Goal: Obtain resource: Obtain resource

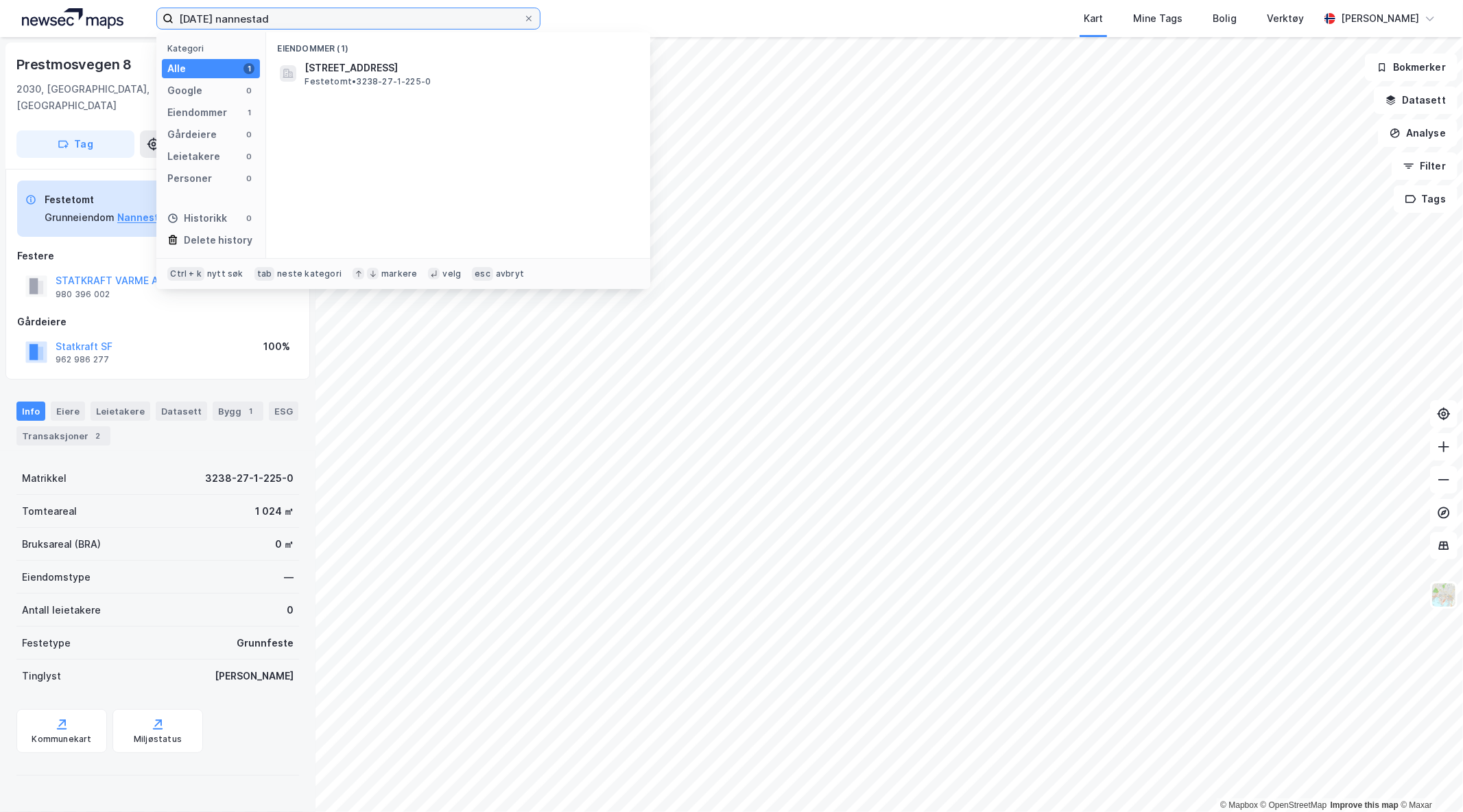
drag, startPoint x: 221, startPoint y: 21, endPoint x: 99, endPoint y: 4, distance: 123.2
click at [99, 4] on div "[DATE] nannestad Kategori Alle 1 Google 0 Eiendommer 1 Gårdeiere 0 Leietakere 0…" at bounding box center [732, 18] width 1463 height 37
click at [241, 23] on input "137/42 nannestad" at bounding box center [348, 18] width 350 height 21
type input "137/42 ullensaker"
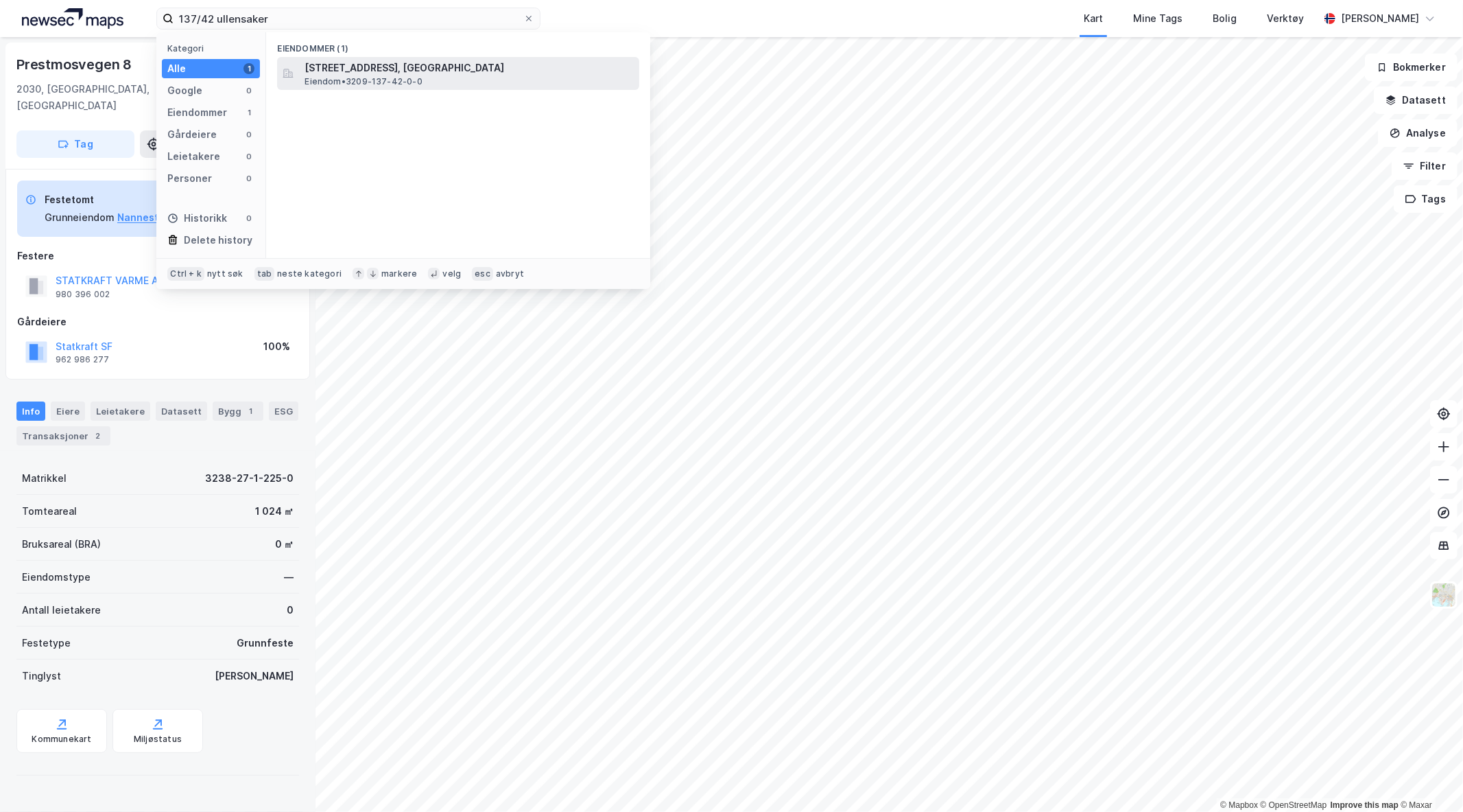
click at [391, 76] on span "Eiendom • 3209-137-42-0-0" at bounding box center [364, 81] width 118 height 11
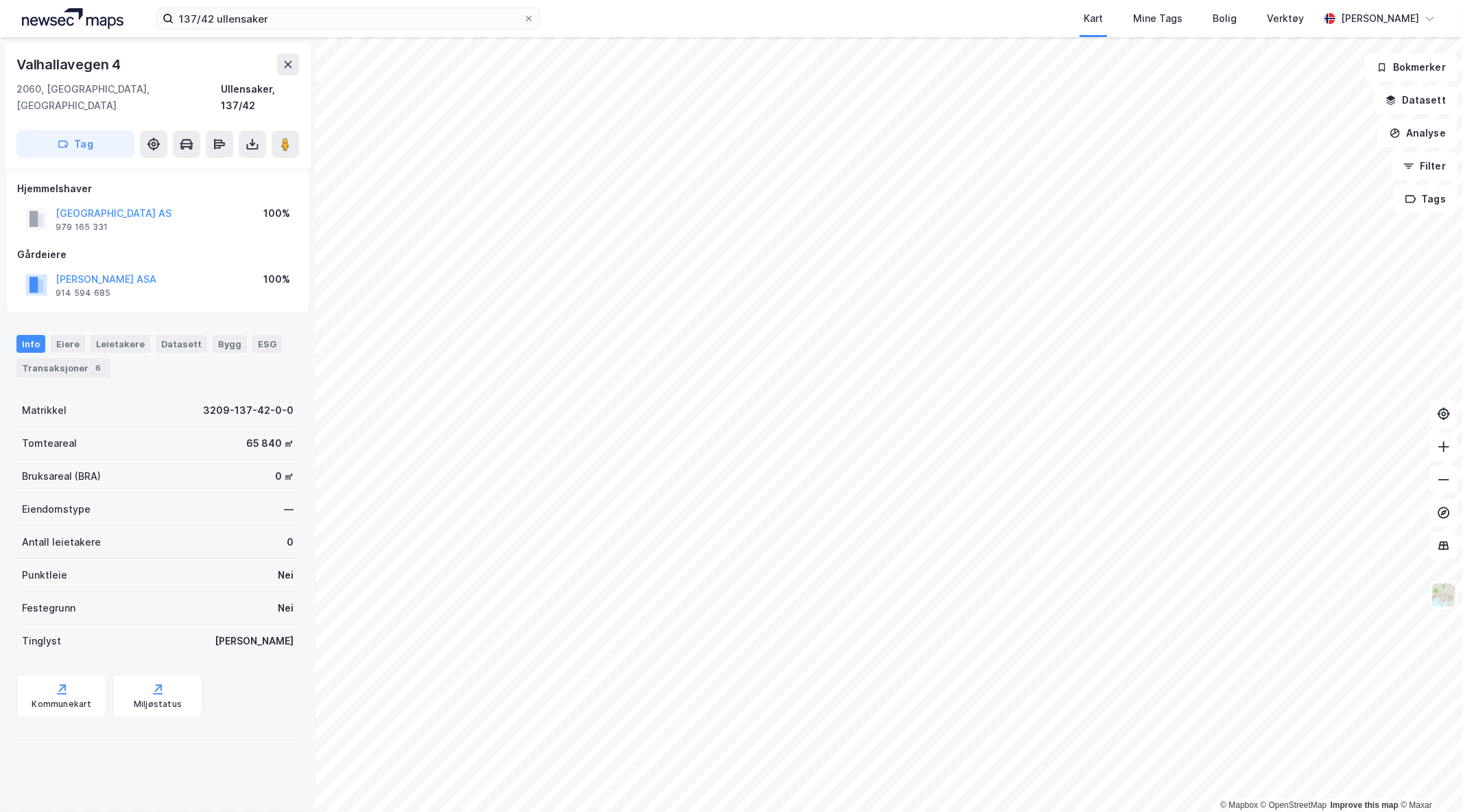
click at [753, 487] on div "© Mapbox © OpenStreetMap Improve this map © [STREET_ADDRESS] Tag Hjemmelshaver …" at bounding box center [732, 424] width 1463 height 774
click at [282, 137] on image at bounding box center [285, 143] width 8 height 13
click at [252, 139] on icon at bounding box center [253, 142] width 2 height 7
click at [213, 188] on div "Last ned matrikkelrapport" at bounding box center [201, 193] width 114 height 11
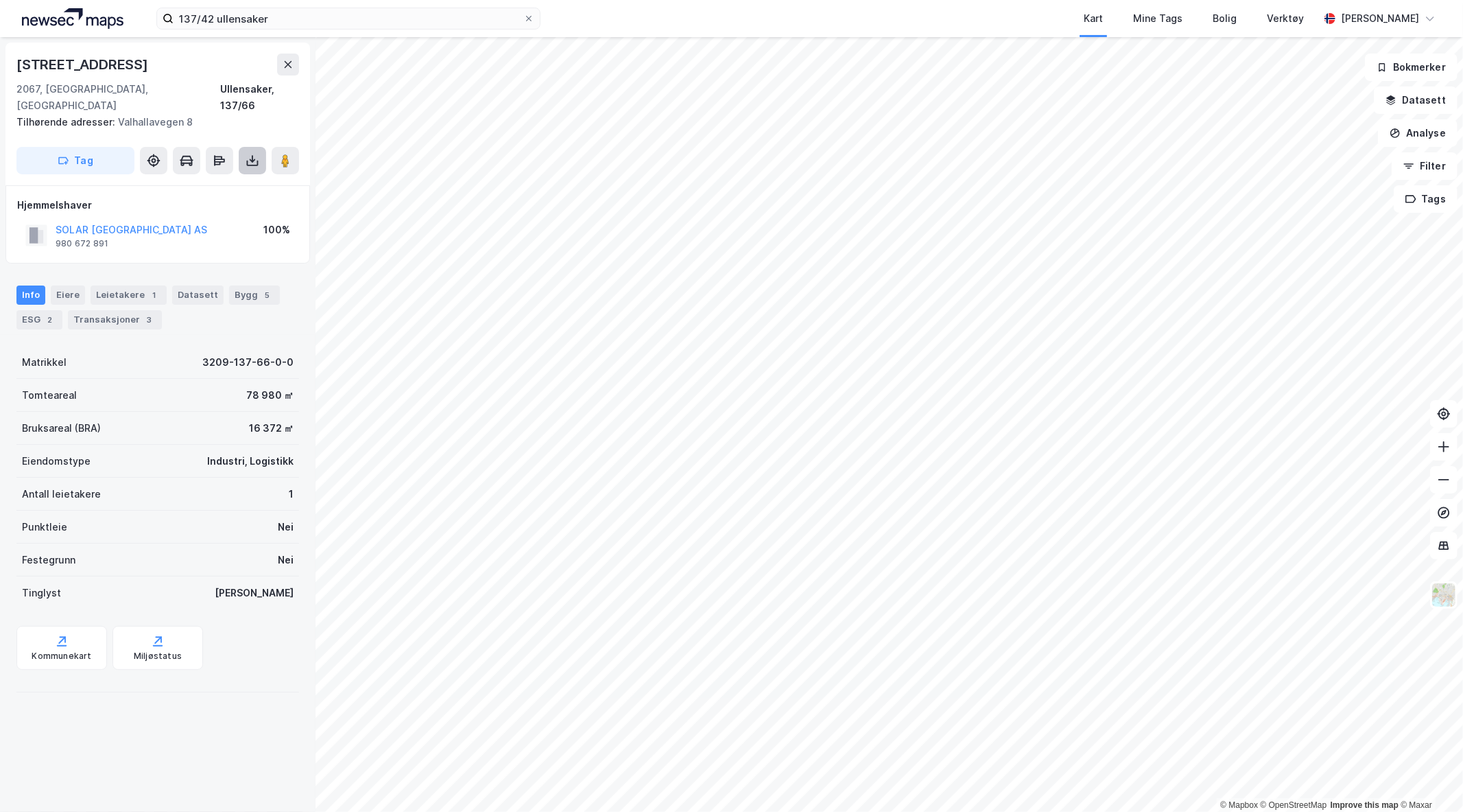
click at [251, 154] on icon at bounding box center [252, 160] width 13 height 13
click at [177, 205] on div "Last ned matrikkelrapport" at bounding box center [201, 210] width 114 height 11
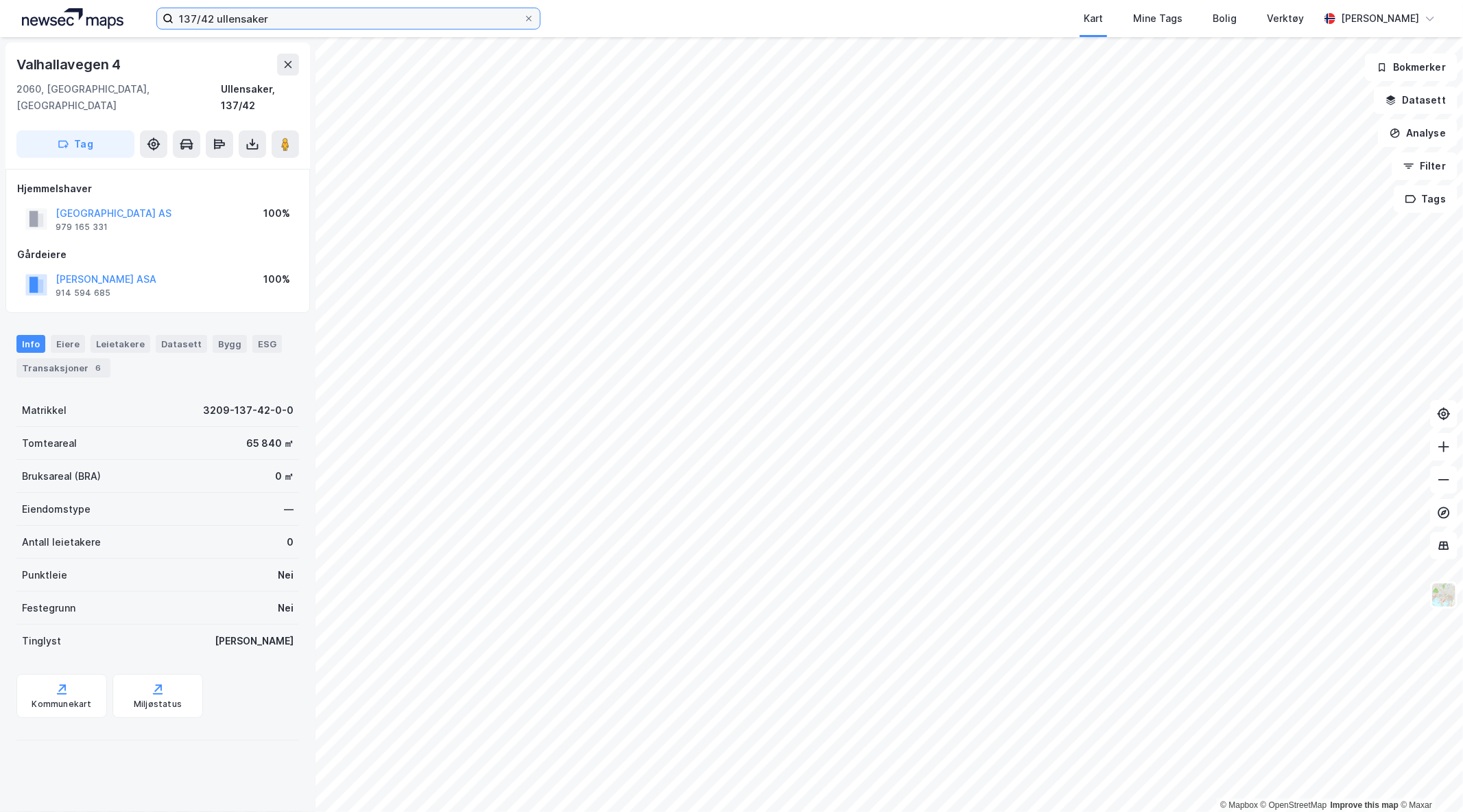
click at [293, 21] on input "137/42 ullensaker" at bounding box center [348, 18] width 350 height 21
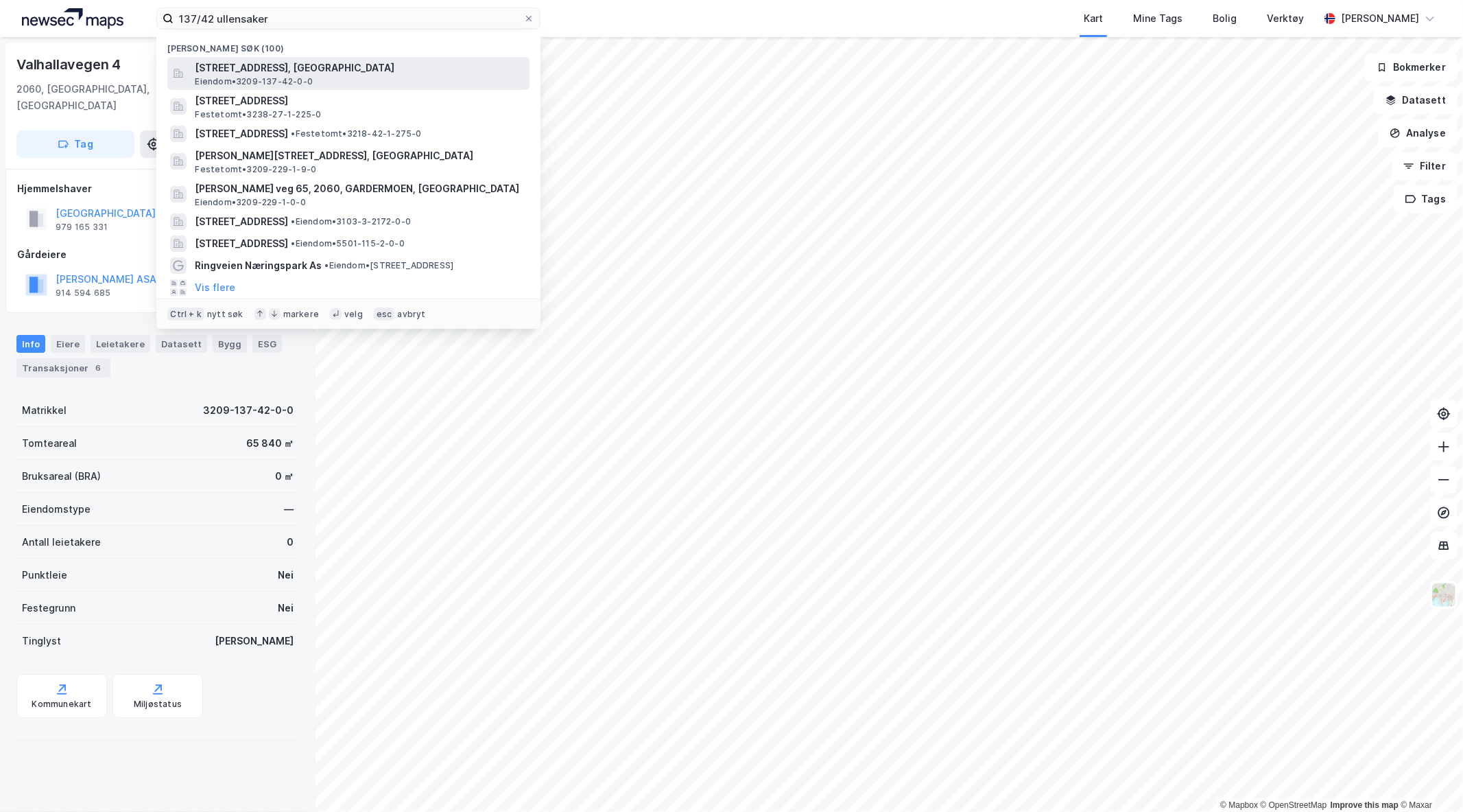
click at [331, 77] on div "[STREET_ADDRESS], ULLENSAKER Eiendom • 3209-137-42-0-0" at bounding box center [360, 73] width 332 height 28
